Goal: Task Accomplishment & Management: Use online tool/utility

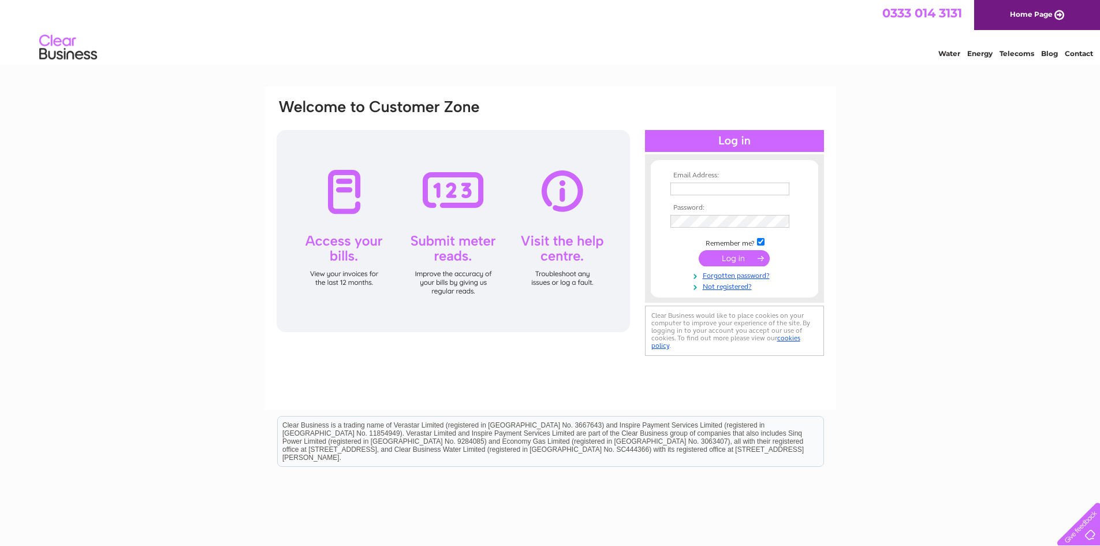
type input "targetstorageservices@gmail.com"
click at [732, 257] on input "submit" at bounding box center [734, 258] width 71 height 16
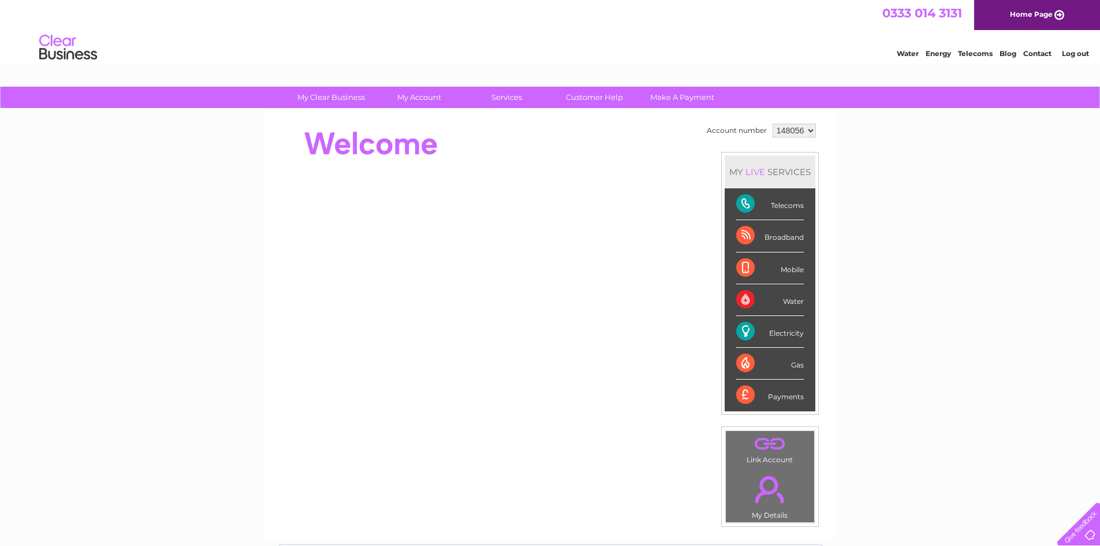
click at [747, 333] on div "Electricity" at bounding box center [770, 332] width 68 height 32
click at [742, 334] on div "Electricity" at bounding box center [770, 332] width 68 height 32
click at [1028, 16] on link "Home Page" at bounding box center [1037, 15] width 126 height 30
click at [810, 132] on select "148056" at bounding box center [794, 131] width 43 height 14
click at [773, 124] on select "148056" at bounding box center [794, 131] width 43 height 14
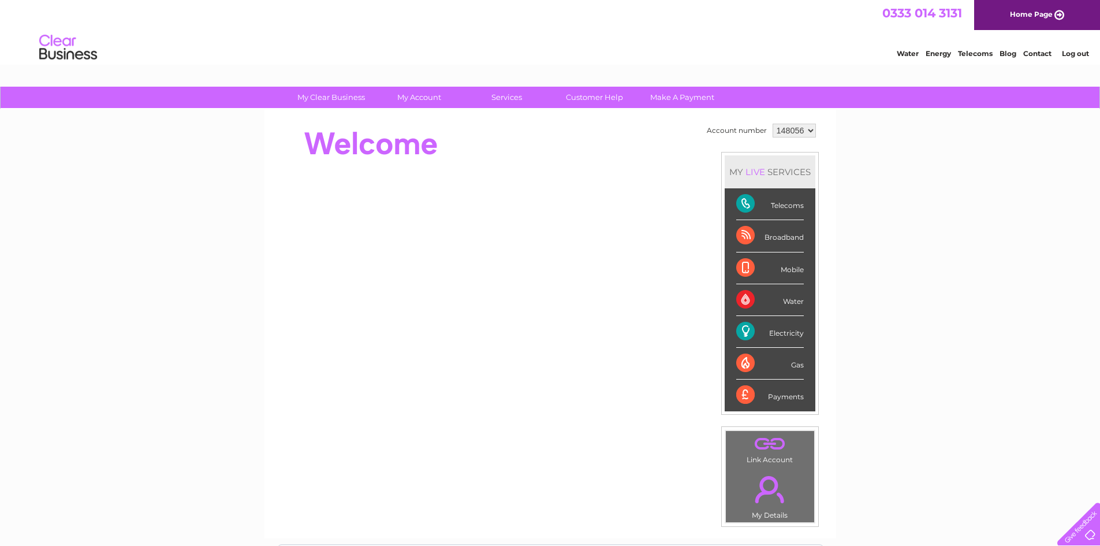
click at [748, 333] on div "Electricity" at bounding box center [770, 332] width 68 height 32
click at [783, 333] on div "Electricity" at bounding box center [770, 332] width 68 height 32
click at [795, 335] on div "Electricity" at bounding box center [770, 332] width 68 height 32
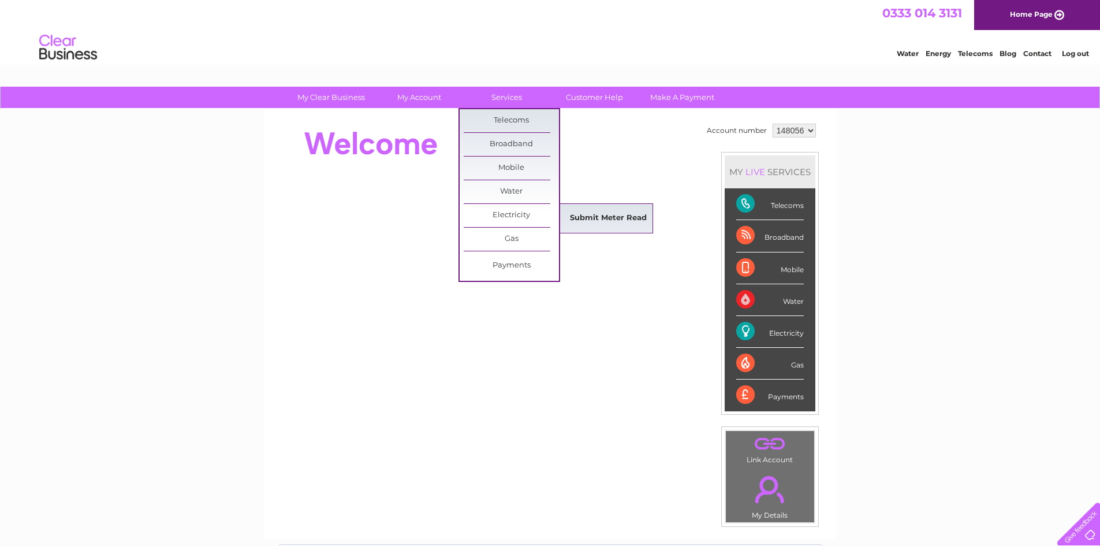
click at [615, 216] on link "Submit Meter Read" at bounding box center [608, 218] width 95 height 23
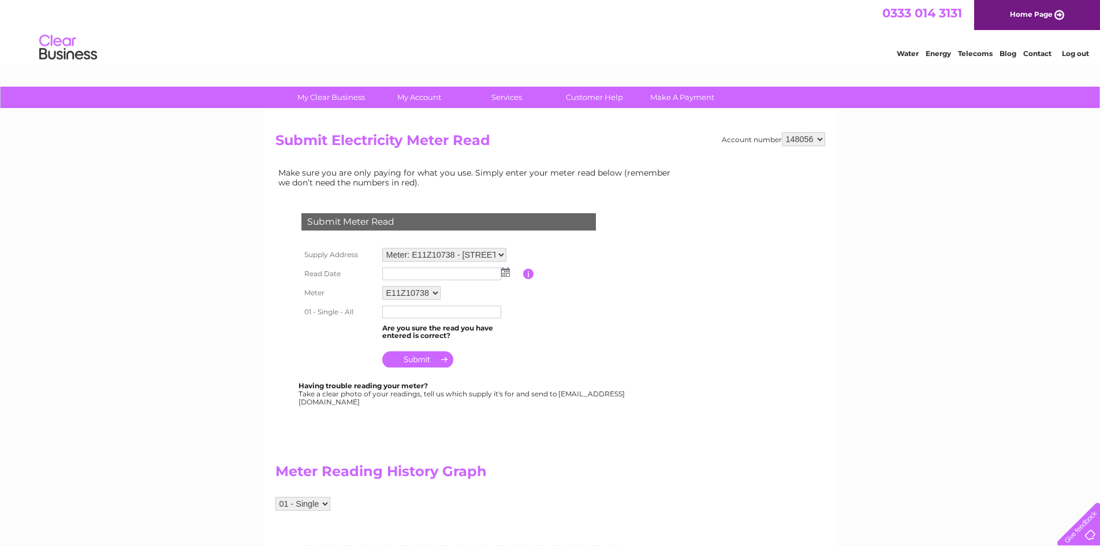
click at [509, 273] on img at bounding box center [505, 271] width 9 height 9
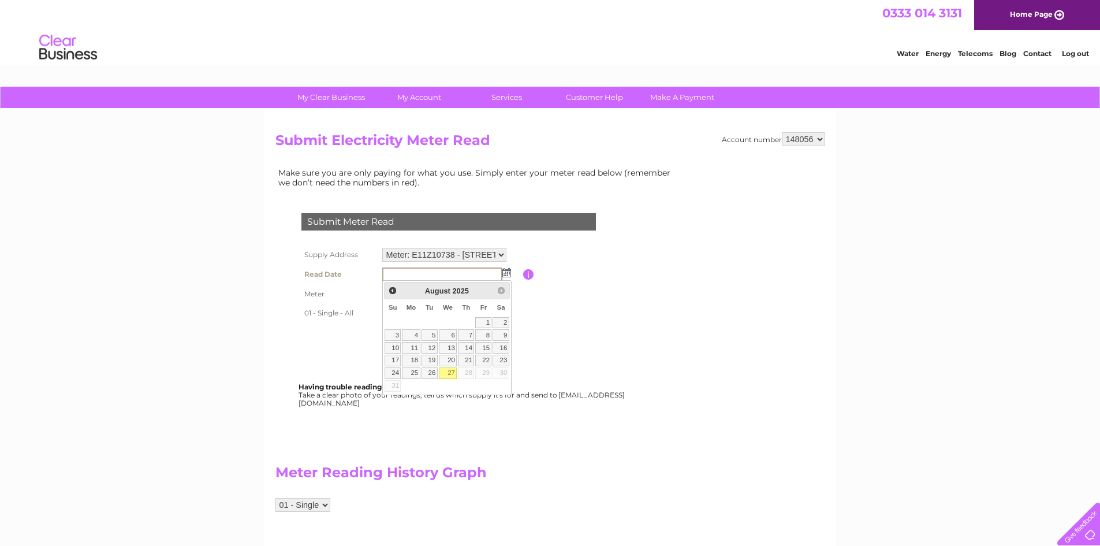
click at [449, 371] on link "27" at bounding box center [448, 373] width 18 height 12
type input "[DATE]"
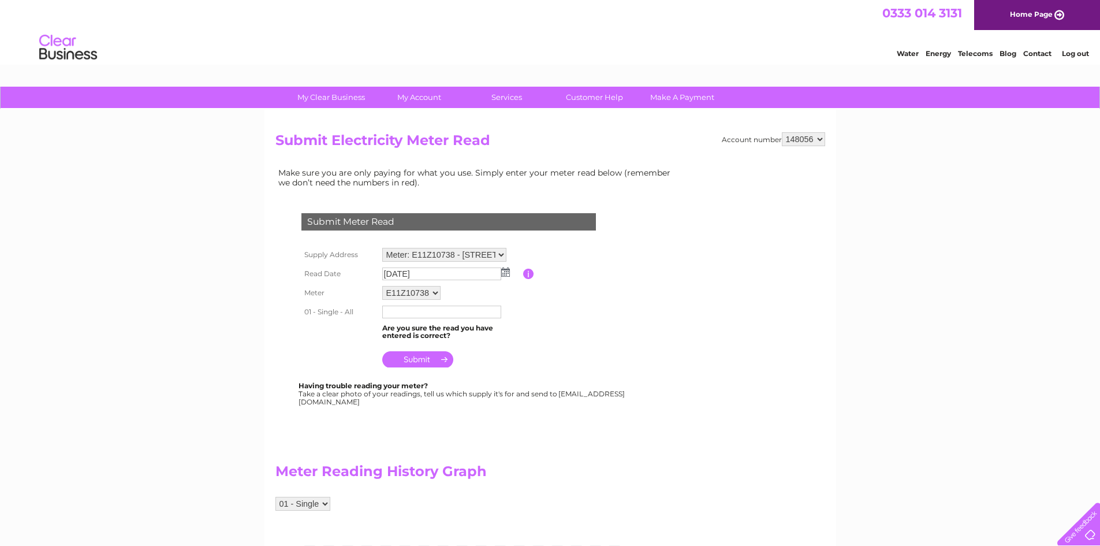
click at [413, 315] on input "text" at bounding box center [441, 312] width 119 height 13
type input "12068"
click at [419, 360] on input "submit" at bounding box center [417, 359] width 71 height 16
